Goal: Register for event/course: Sign up to attend an event or enroll in a course

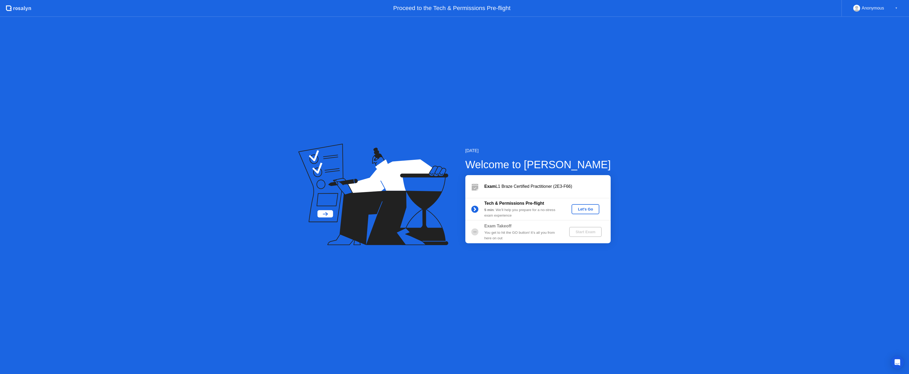
click at [581, 207] on div "Let's Go" at bounding box center [586, 209] width 24 height 4
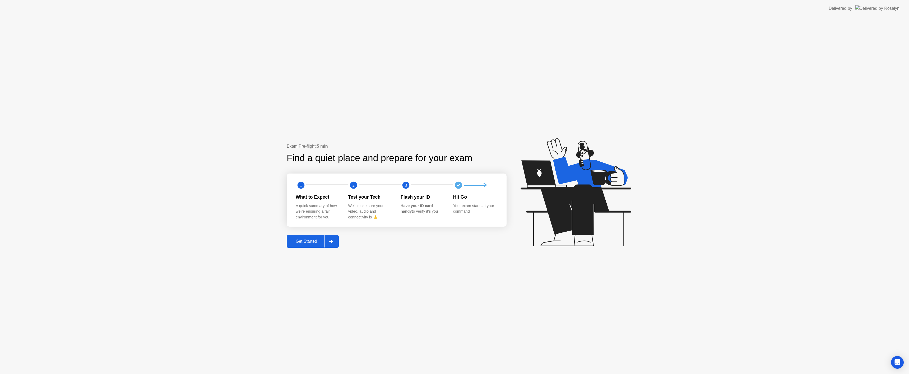
click at [307, 243] on div "Get Started" at bounding box center [306, 241] width 36 height 5
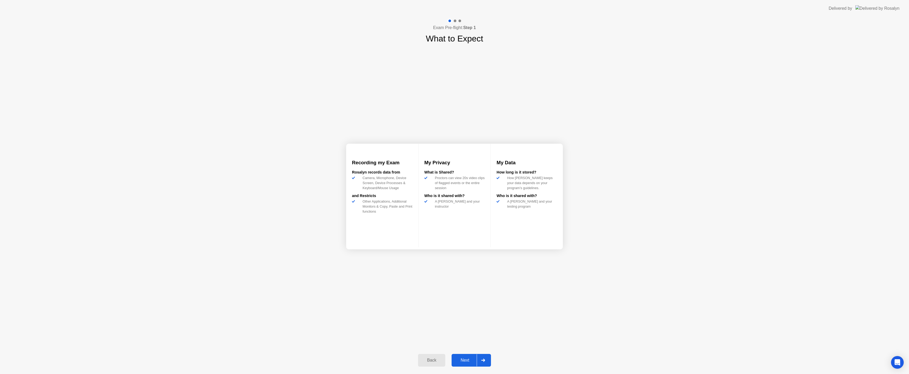
click at [466, 357] on button "Next" at bounding box center [471, 360] width 39 height 13
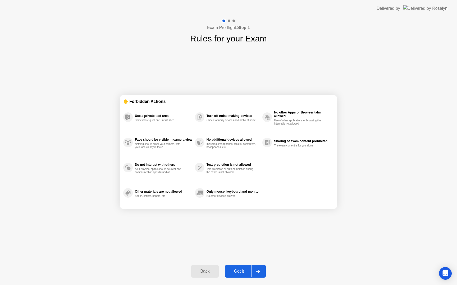
click at [241, 271] on div "Got it" at bounding box center [238, 271] width 25 height 5
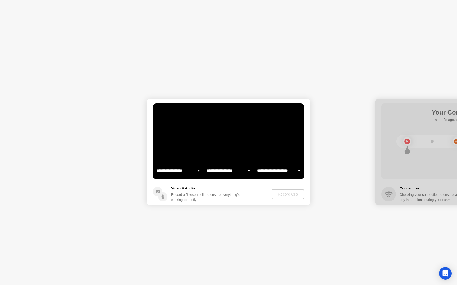
select select "**********"
select select "*******"
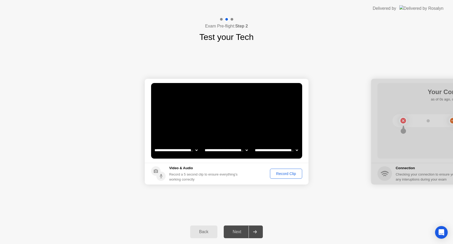
click at [283, 175] on div "Record Clip" at bounding box center [286, 174] width 28 height 4
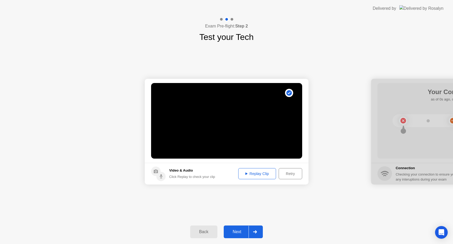
click at [286, 175] on div "Retry" at bounding box center [291, 174] width 20 height 4
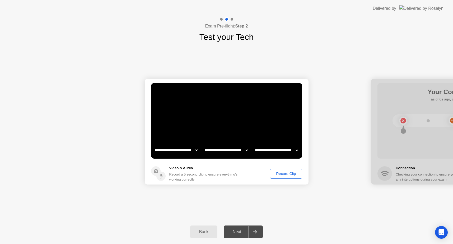
click at [279, 174] on div "Record Clip" at bounding box center [286, 174] width 28 height 4
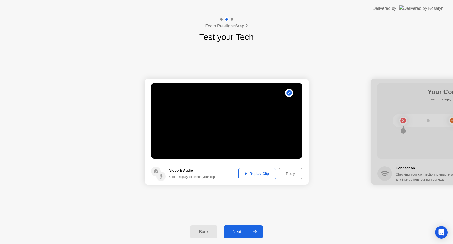
click at [247, 178] on button "Replay Clip" at bounding box center [257, 173] width 38 height 11
click at [242, 233] on div "Next" at bounding box center [237, 231] width 24 height 5
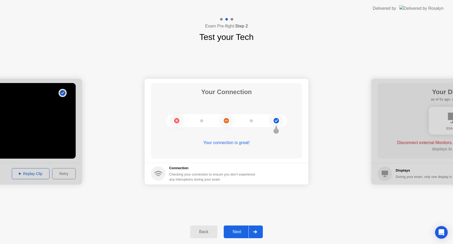
click at [235, 233] on div "Next" at bounding box center [237, 231] width 24 height 5
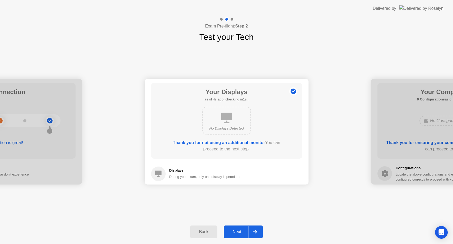
click at [240, 231] on div "Next" at bounding box center [237, 231] width 24 height 5
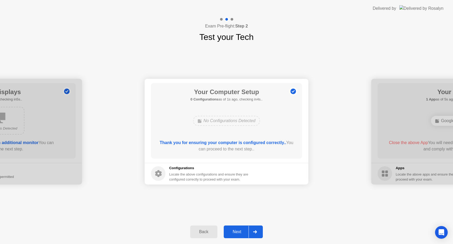
click at [238, 230] on div "Next" at bounding box center [237, 231] width 24 height 5
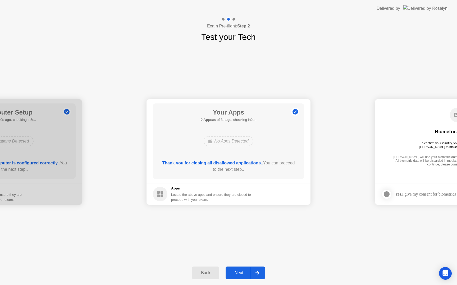
click at [239, 273] on div "Next" at bounding box center [239, 273] width 24 height 5
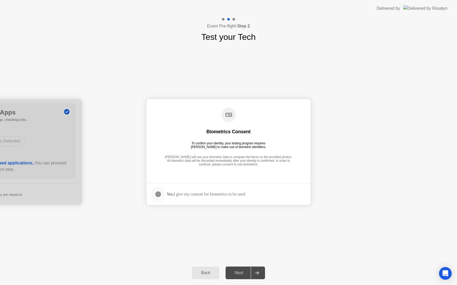
click at [208, 192] on div "Yes, I give my consent for biometrics to be used" at bounding box center [205, 194] width 78 height 5
click at [157, 194] on div at bounding box center [158, 194] width 6 height 6
click at [242, 275] on div "Next" at bounding box center [239, 273] width 24 height 5
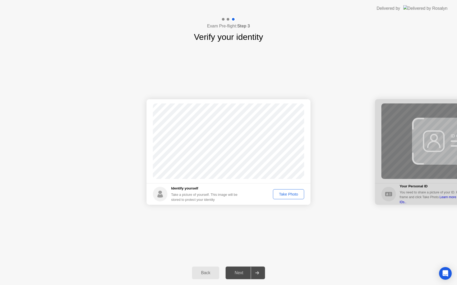
click at [240, 274] on div "Next" at bounding box center [239, 273] width 24 height 5
click at [290, 193] on div "Take Photo" at bounding box center [288, 194] width 27 height 4
click at [238, 272] on div "Next" at bounding box center [239, 273] width 24 height 5
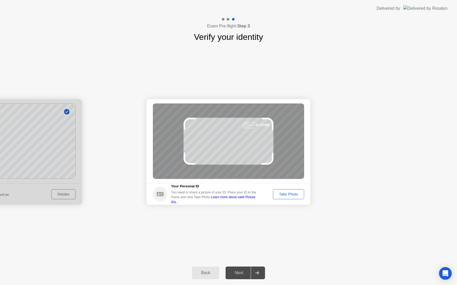
click at [285, 195] on div "Take Photo" at bounding box center [288, 194] width 27 height 4
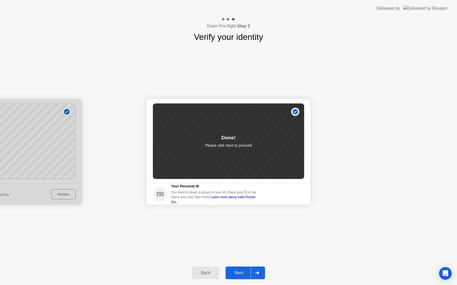
click at [245, 271] on div "Next" at bounding box center [239, 273] width 24 height 5
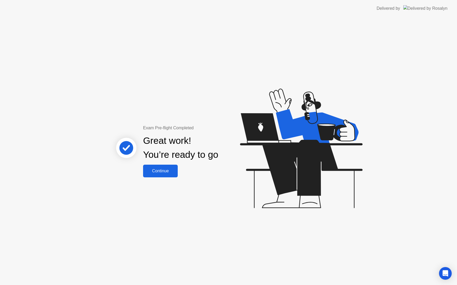
click at [165, 169] on div "Continue" at bounding box center [160, 171] width 31 height 5
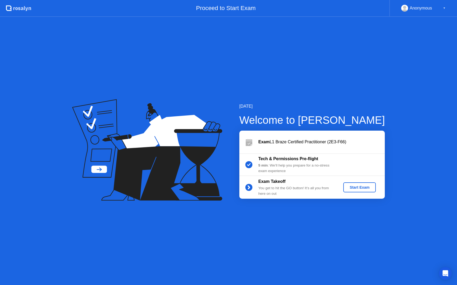
click at [362, 187] on div "Start Exam" at bounding box center [359, 188] width 28 height 4
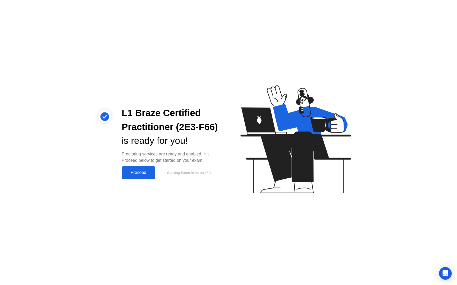
click at [131, 175] on div "Proceed" at bounding box center [138, 172] width 30 height 5
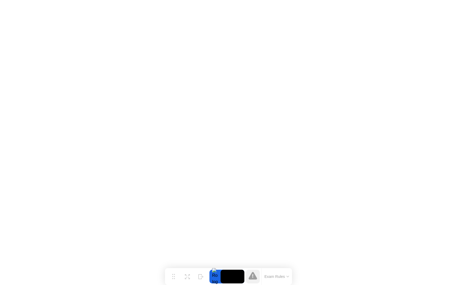
click at [250, 277] on icon at bounding box center [252, 276] width 8 height 8
click at [285, 276] on button "Exam Rules" at bounding box center [277, 277] width 28 height 5
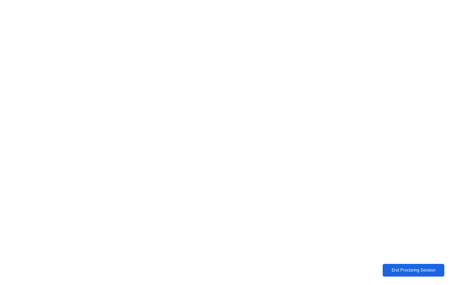
click at [402, 271] on div "End Proctoring Session" at bounding box center [413, 270] width 58 height 5
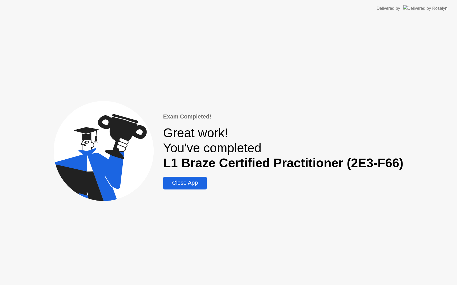
click at [201, 182] on div "Close App" at bounding box center [185, 183] width 40 height 7
